Goal: Transaction & Acquisition: Obtain resource

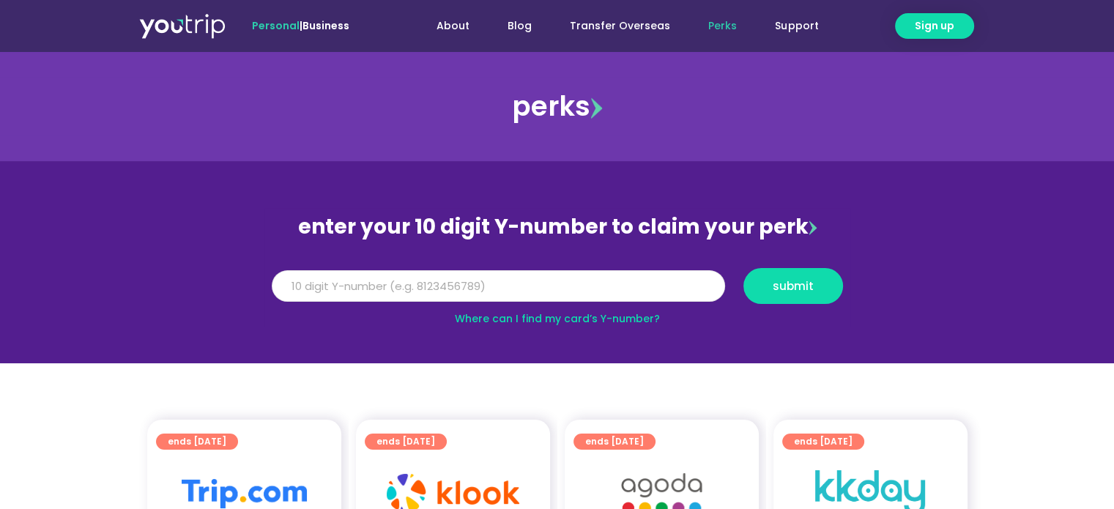
click at [487, 291] on input "Y Number" at bounding box center [498, 286] width 453 height 32
click at [384, 283] on input "Y Number" at bounding box center [498, 286] width 453 height 32
type input "8136351783"
click at [830, 288] on button "submit" at bounding box center [793, 286] width 100 height 36
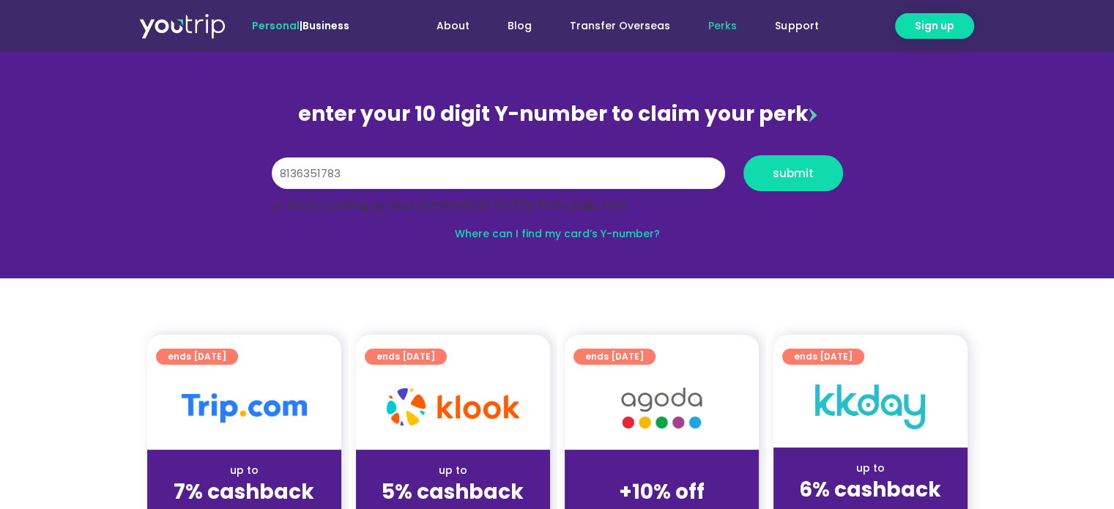
scroll to position [220, 0]
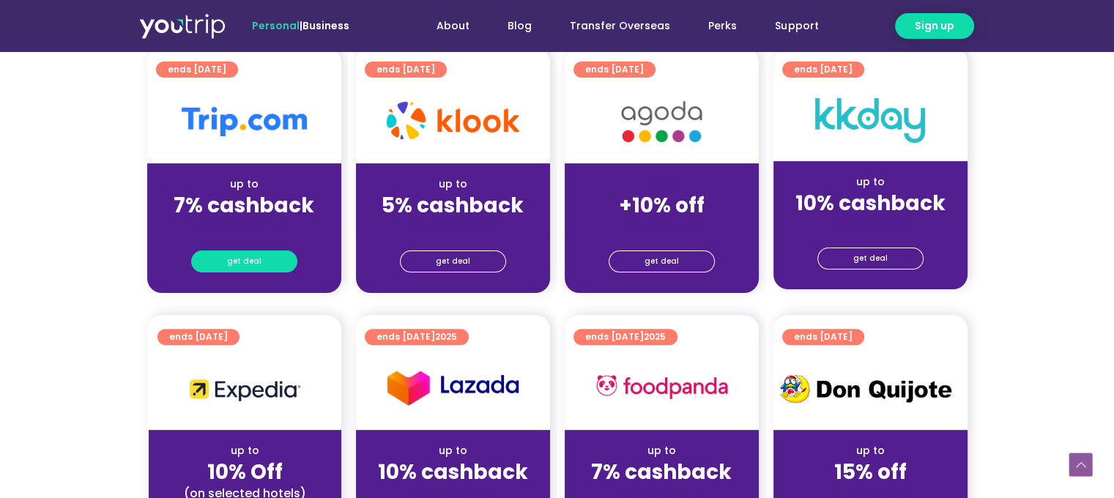
scroll to position [439, 0]
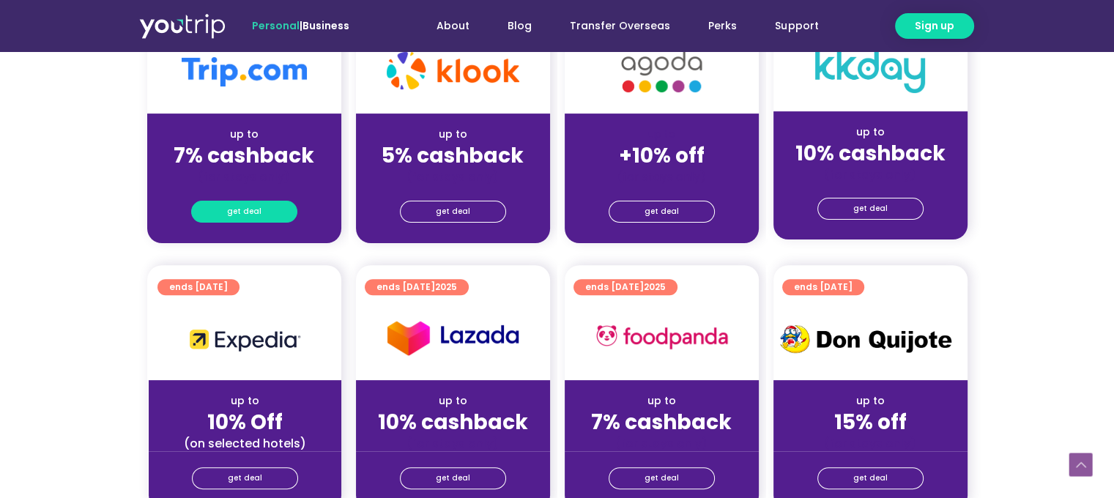
click at [267, 212] on link "get deal" at bounding box center [244, 212] width 106 height 22
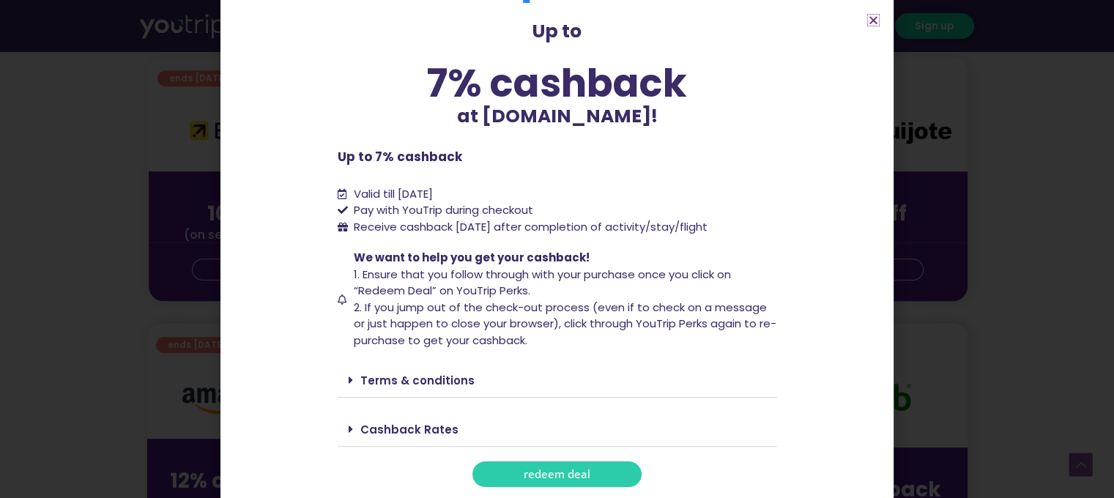
scroll to position [732, 0]
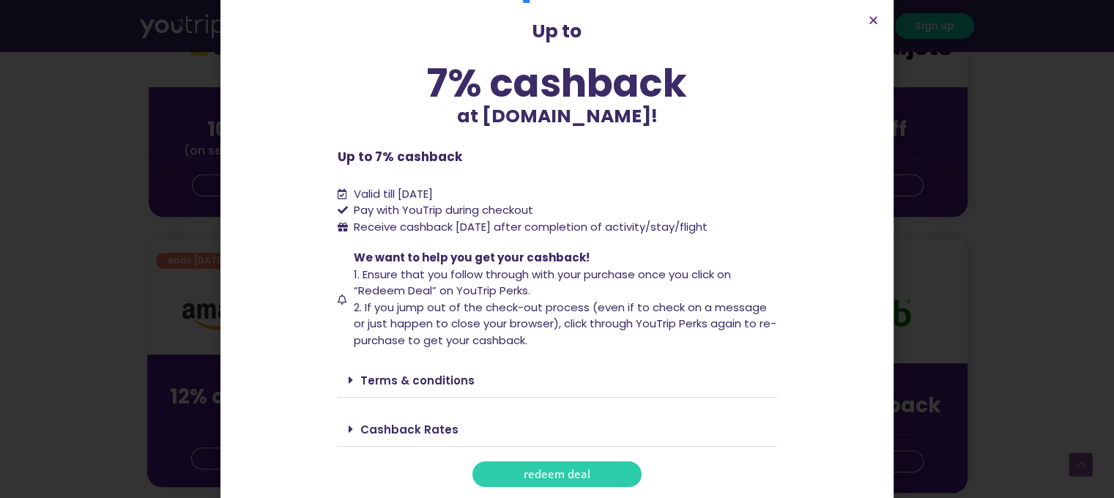
click at [562, 472] on span "redeem deal" at bounding box center [557, 474] width 67 height 11
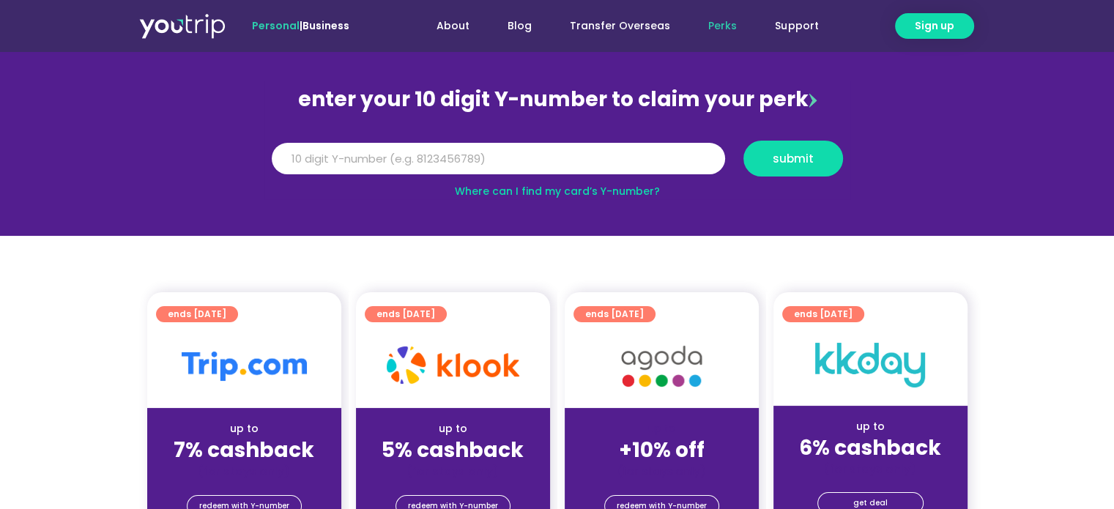
scroll to position [220, 0]
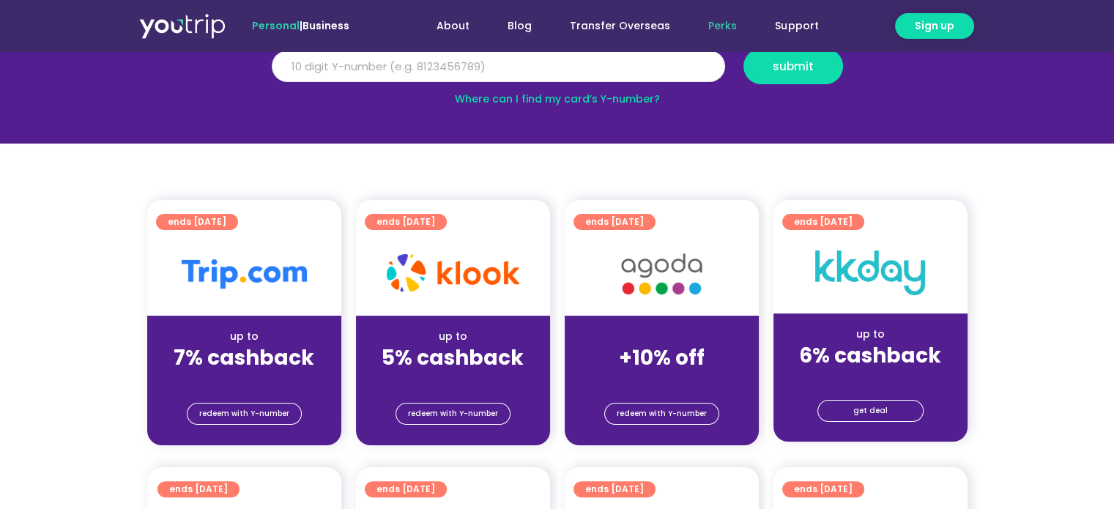
click at [406, 63] on input "Y Number" at bounding box center [498, 67] width 453 height 32
type input "8136351783"
click at [782, 64] on span "submit" at bounding box center [792, 66] width 41 height 11
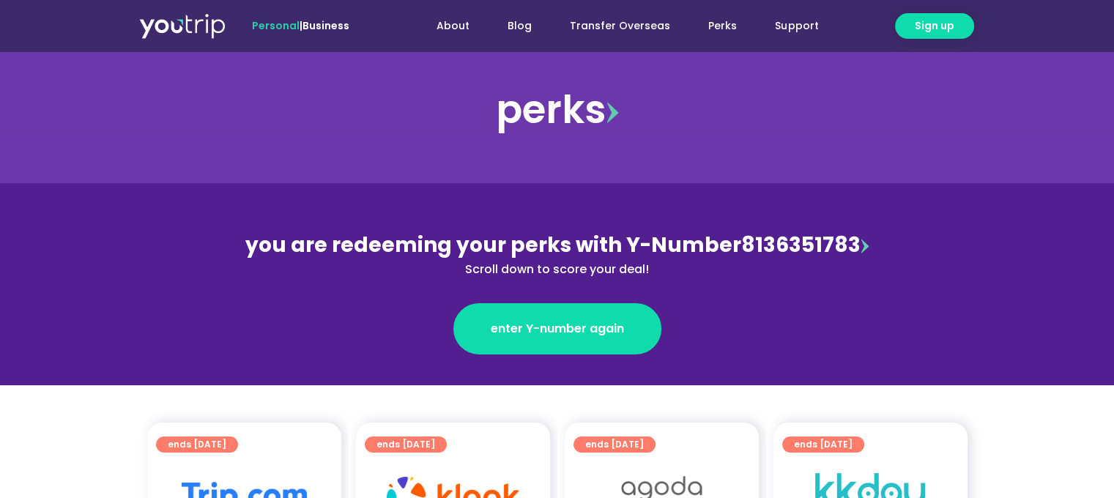
scroll to position [293, 0]
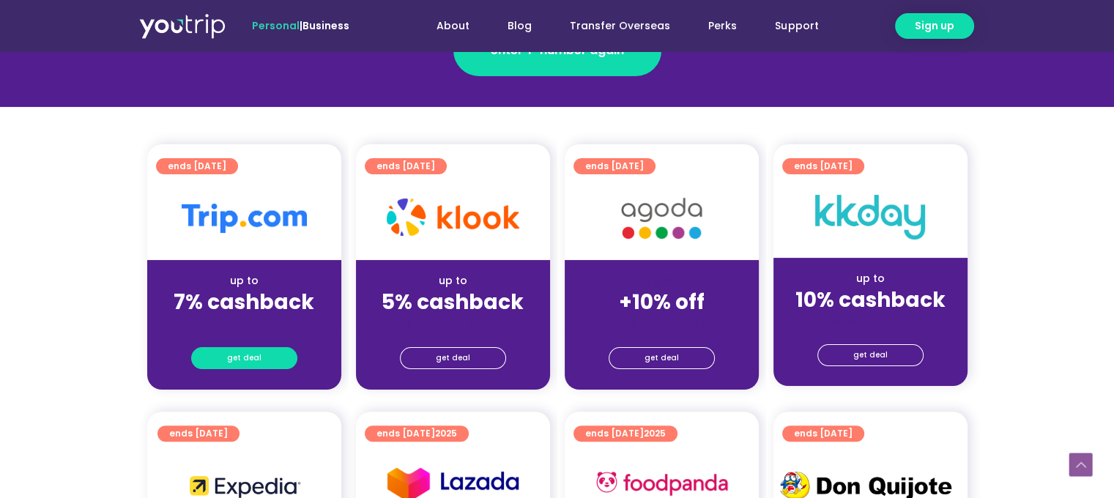
click at [269, 356] on link "get deal" at bounding box center [244, 358] width 106 height 22
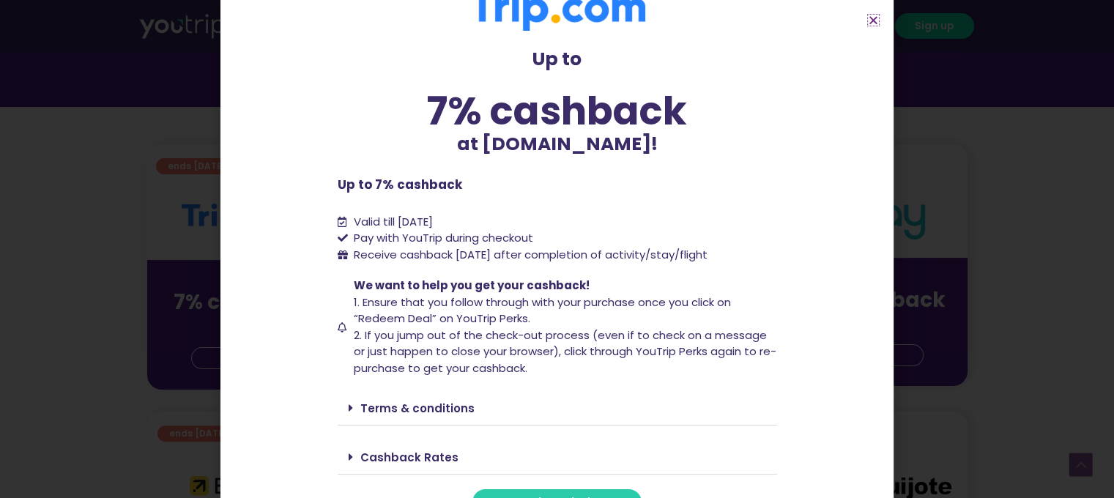
scroll to position [60, 0]
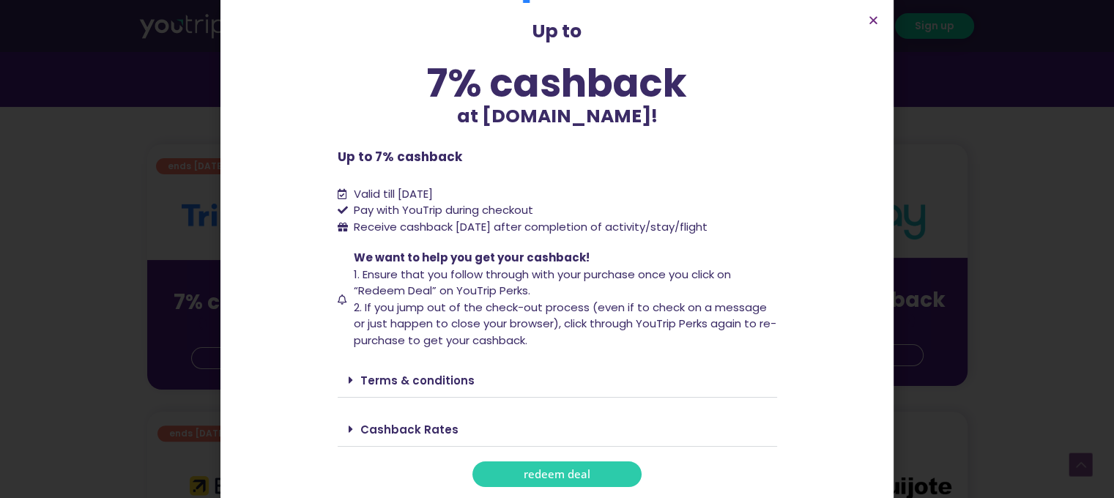
click at [539, 477] on span "redeem deal" at bounding box center [557, 474] width 67 height 11
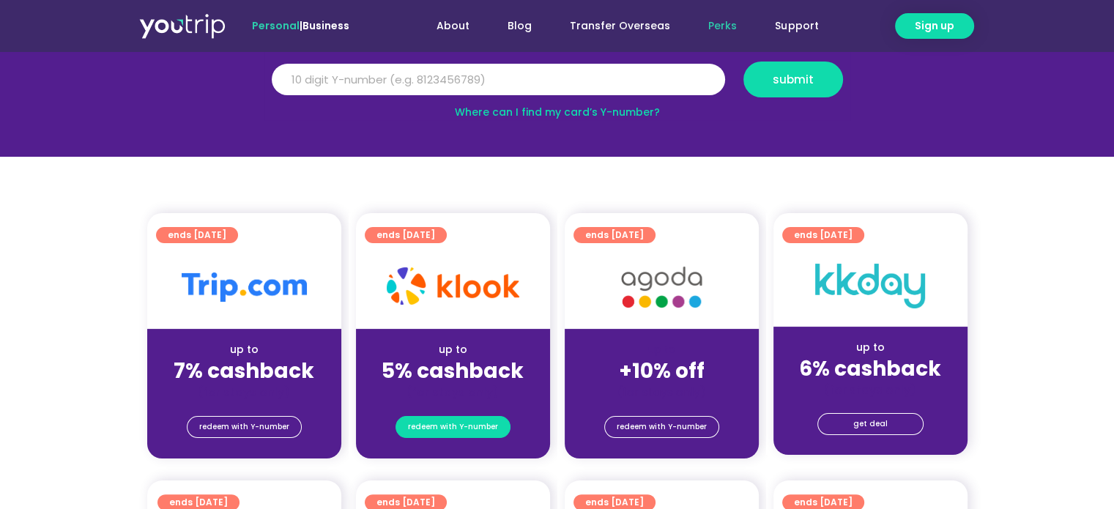
scroll to position [293, 0]
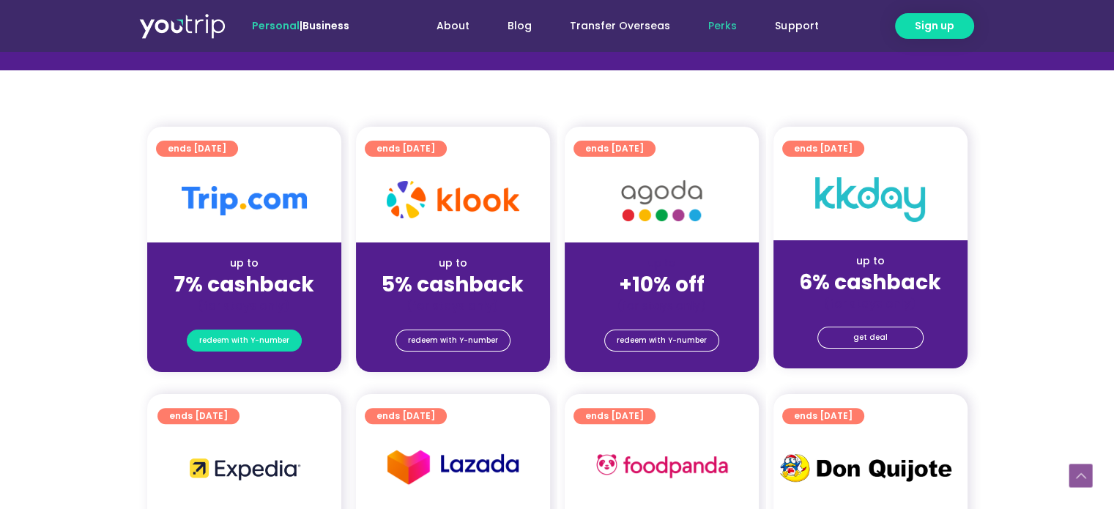
click at [280, 343] on span "redeem with Y-number" at bounding box center [244, 340] width 90 height 21
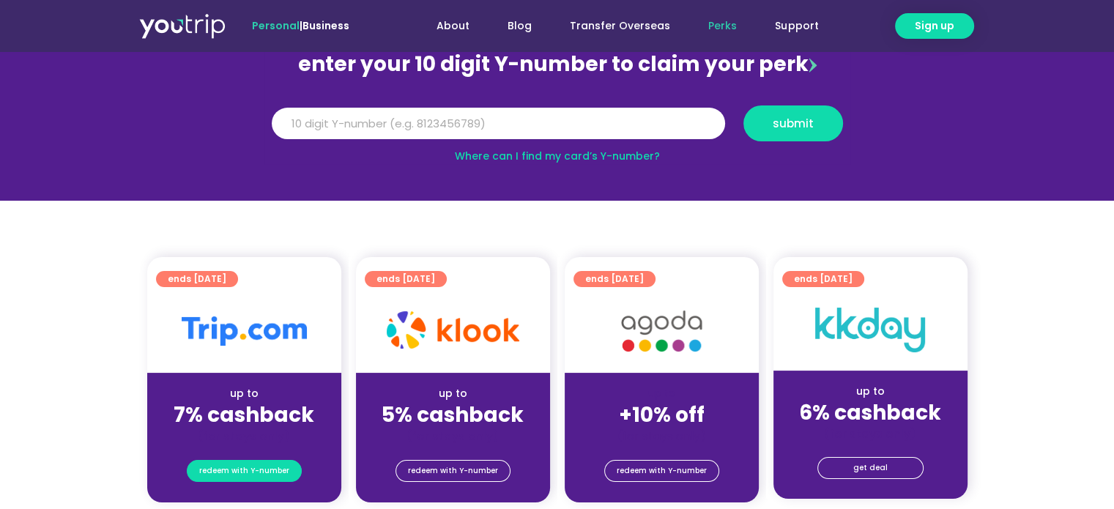
scroll to position [161, 0]
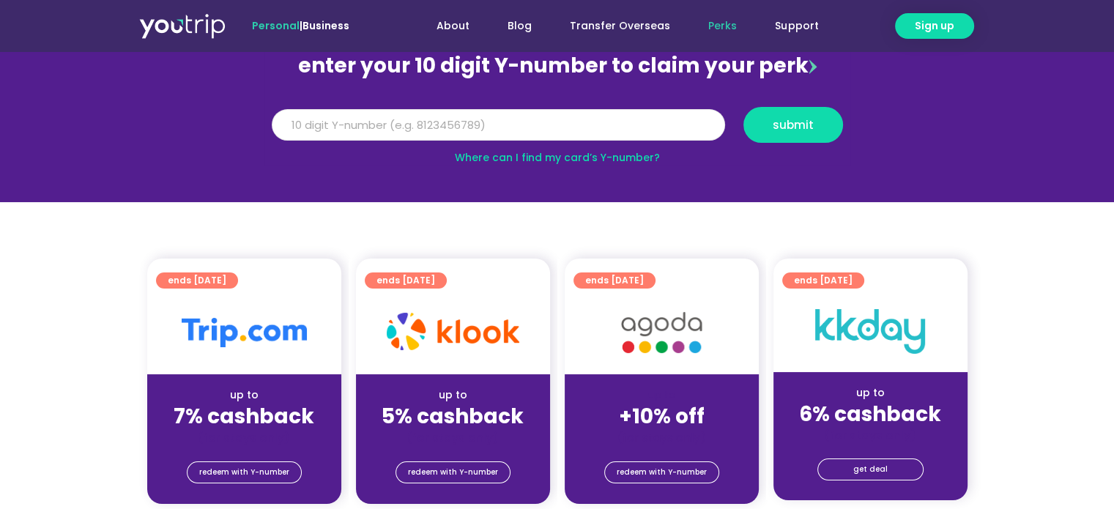
click at [480, 129] on input "Y Number" at bounding box center [498, 125] width 453 height 32
type input "8136351783"
click at [795, 119] on span "submit" at bounding box center [792, 124] width 41 height 11
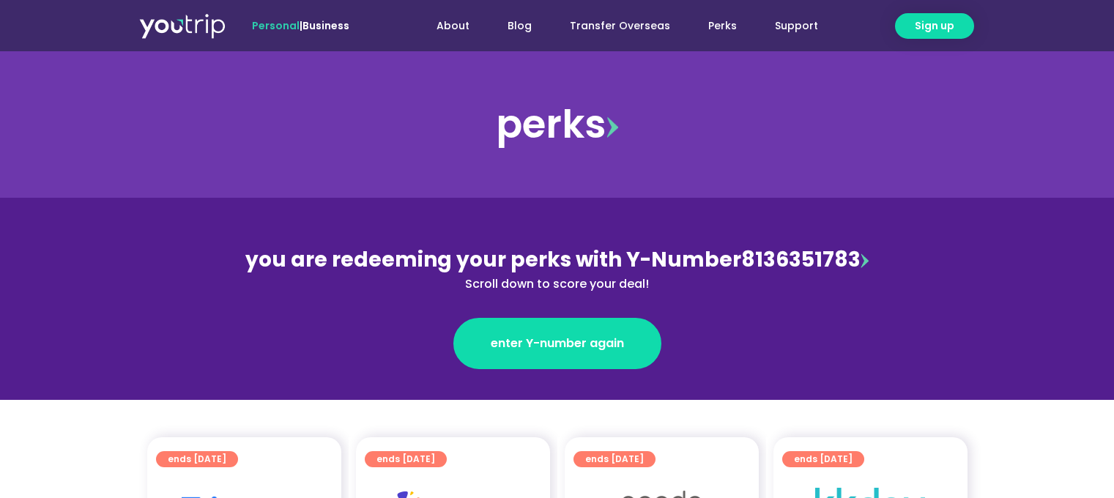
scroll to position [366, 0]
